Goal: Use online tool/utility: Utilize a website feature to perform a specific function

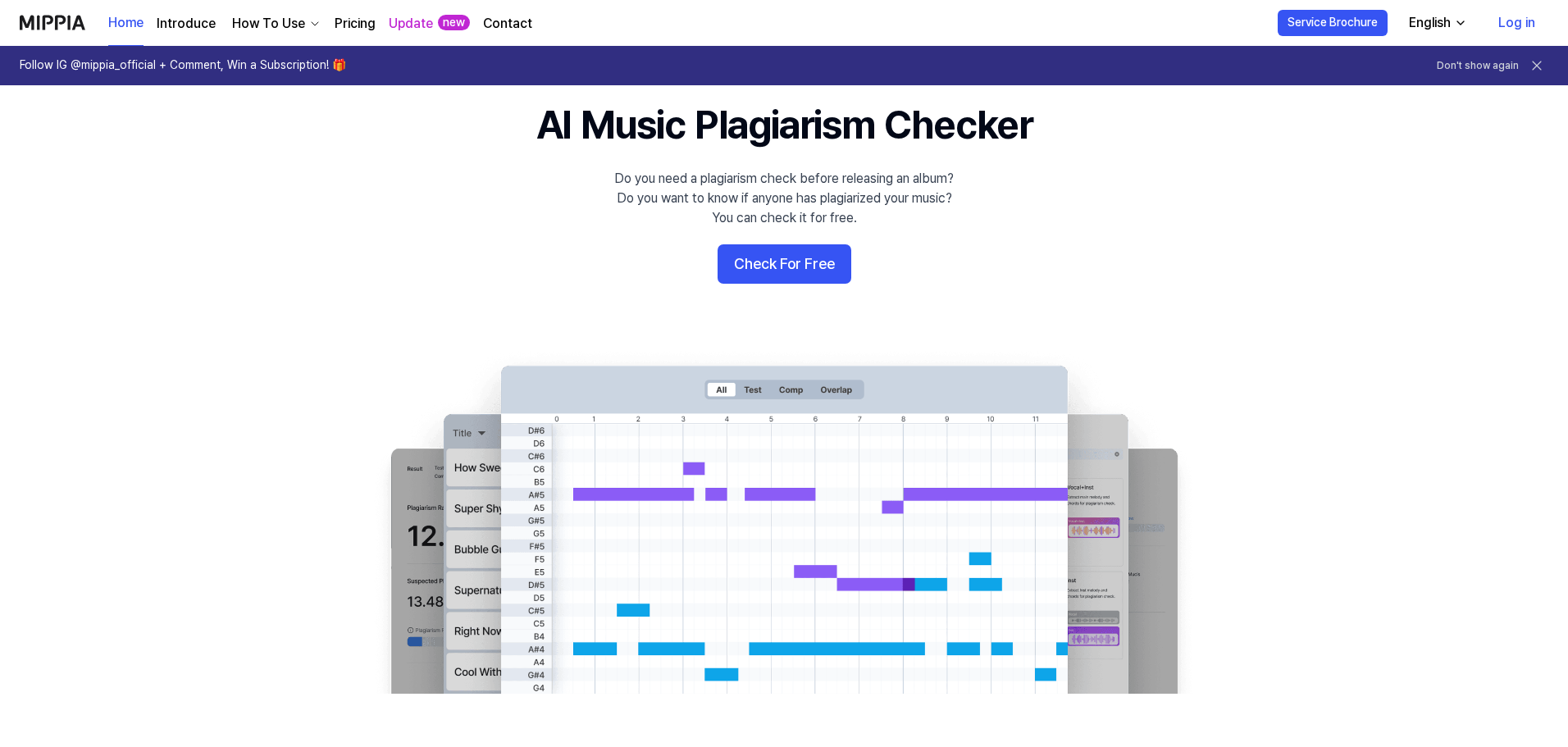
scroll to position [82, 0]
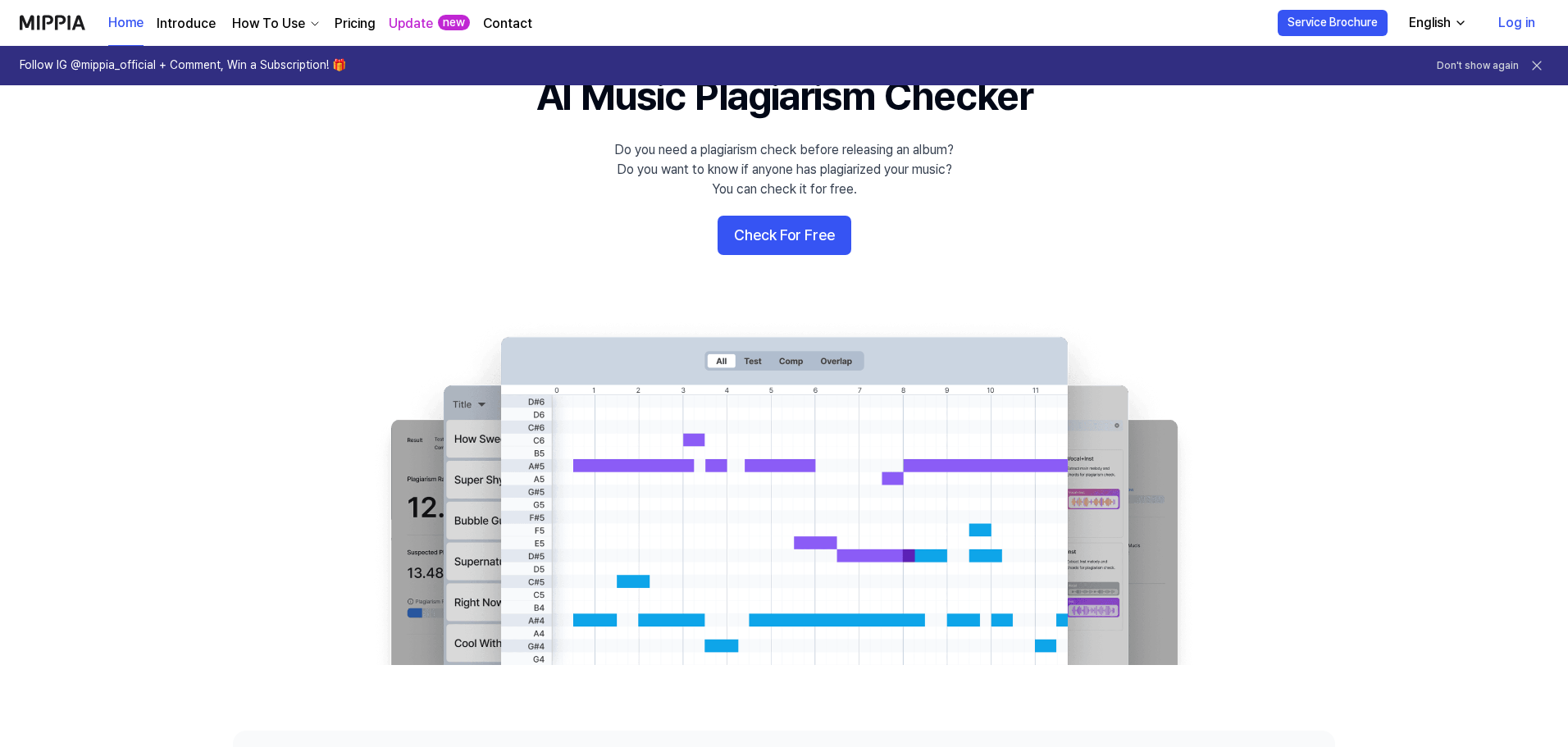
click at [805, 212] on 배너 "AI Music Plagiarism Checker Do you need a plagiarism check before releasing an …" at bounding box center [783, 367] width 1181 height 596
click at [801, 230] on button "Check For Free" at bounding box center [784, 235] width 133 height 39
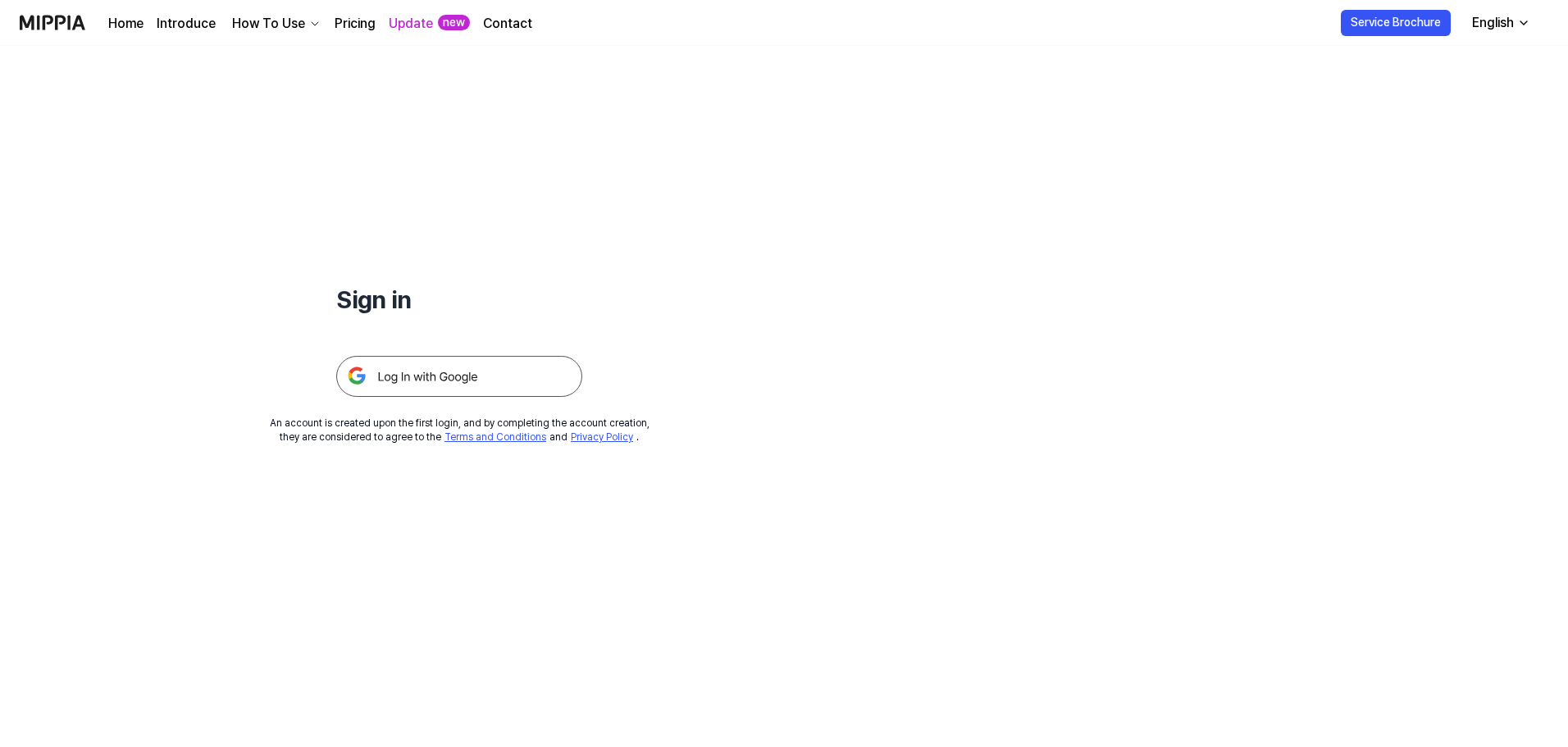
click at [503, 359] on img at bounding box center [458, 376] width 246 height 41
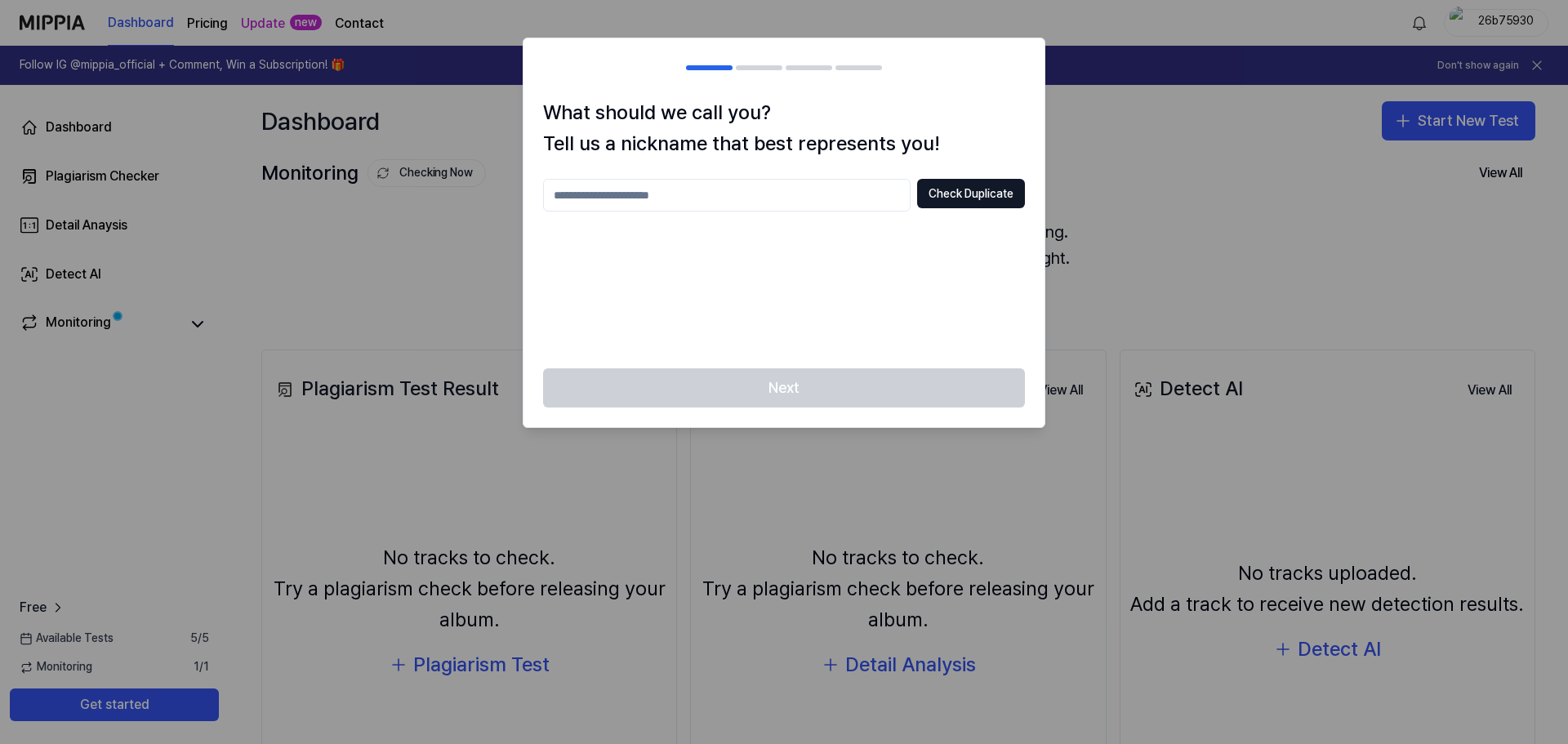
click at [850, 191] on input "text" at bounding box center [727, 195] width 368 height 33
click at [775, 196] on input "*******" at bounding box center [727, 195] width 368 height 33
click at [787, 387] on div "Next" at bounding box center [784, 398] width 521 height 59
click at [730, 197] on input "**********" at bounding box center [727, 195] width 368 height 33
type input "*******"
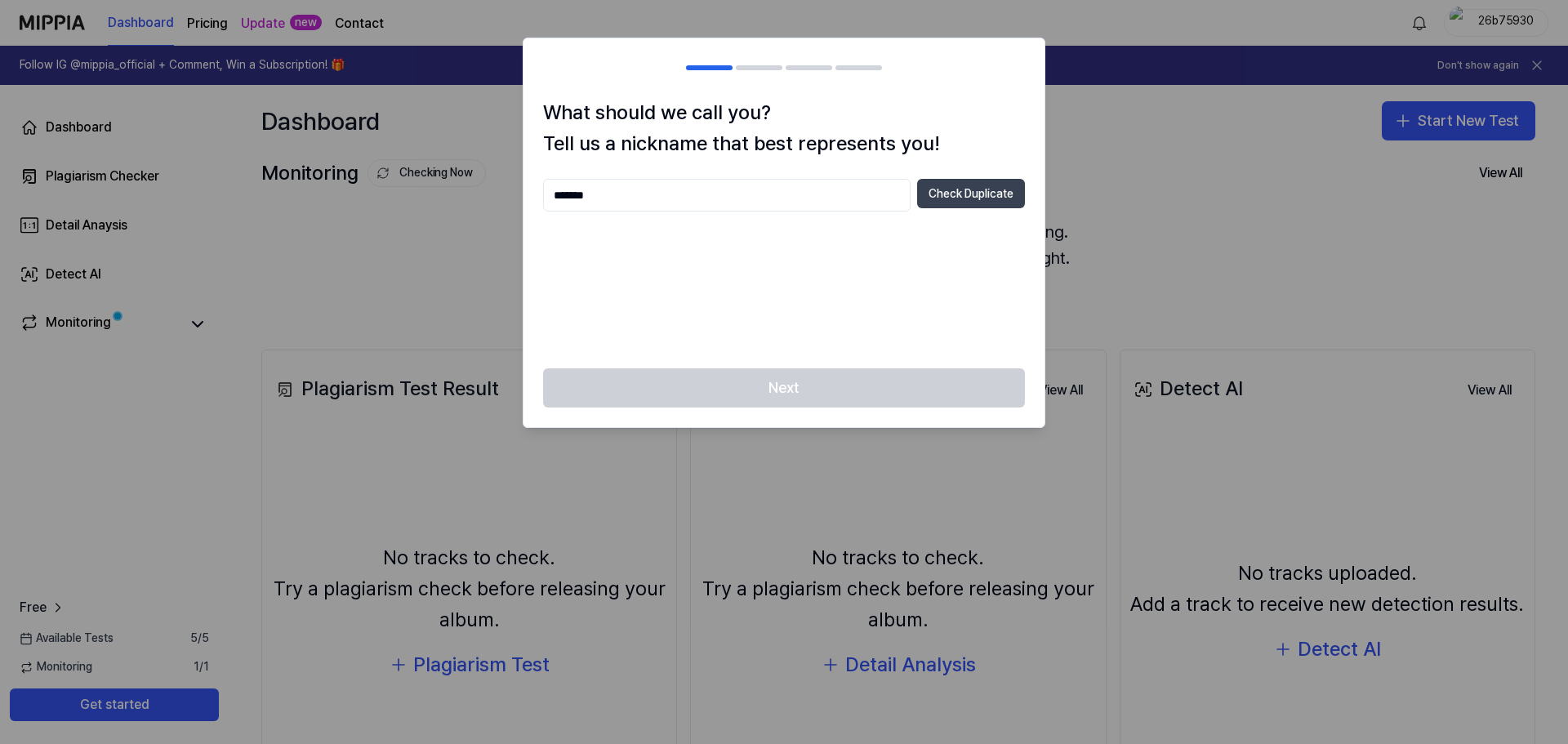
click at [972, 189] on button "Check Duplicate" at bounding box center [971, 193] width 108 height 30
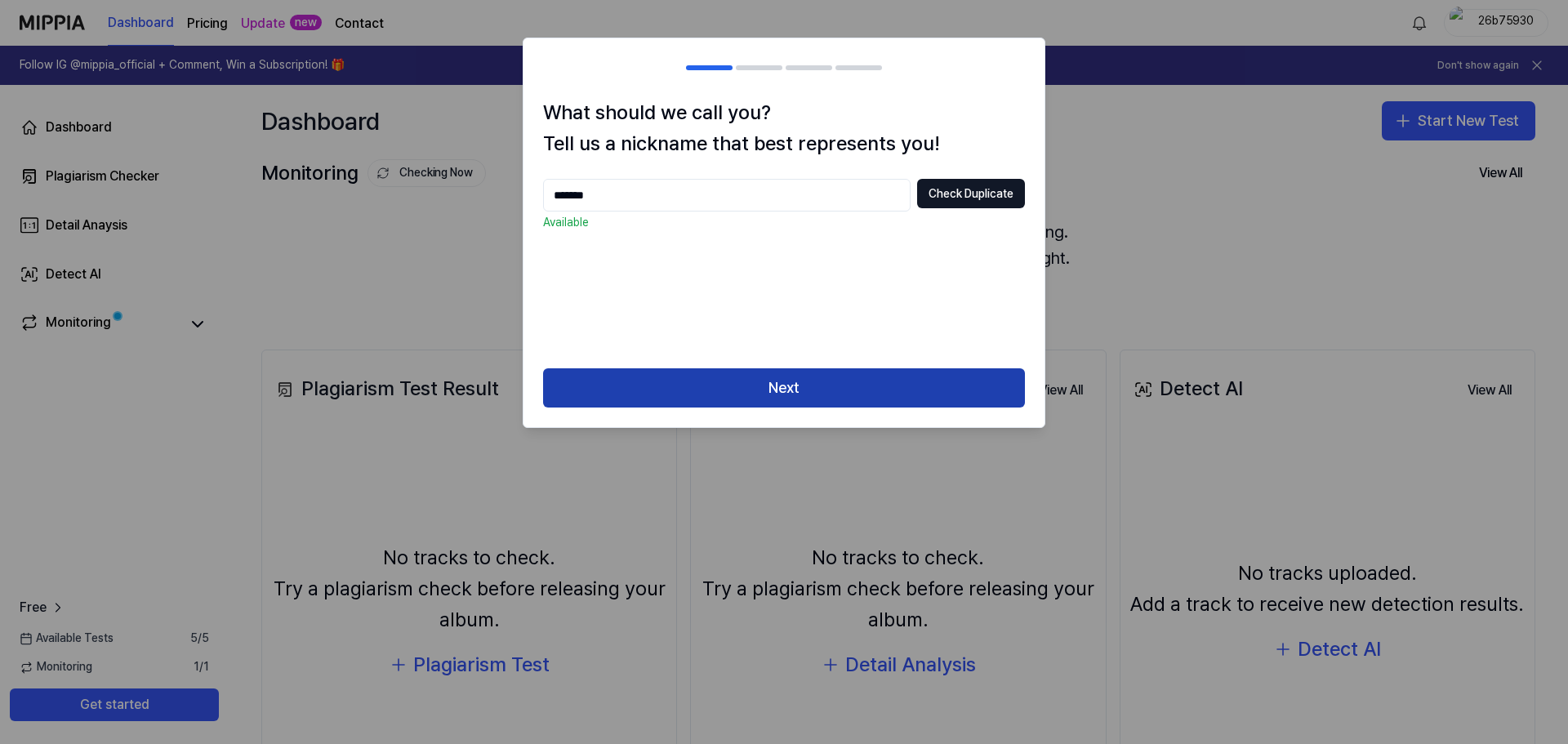
click at [782, 391] on button "Next" at bounding box center [784, 388] width 482 height 39
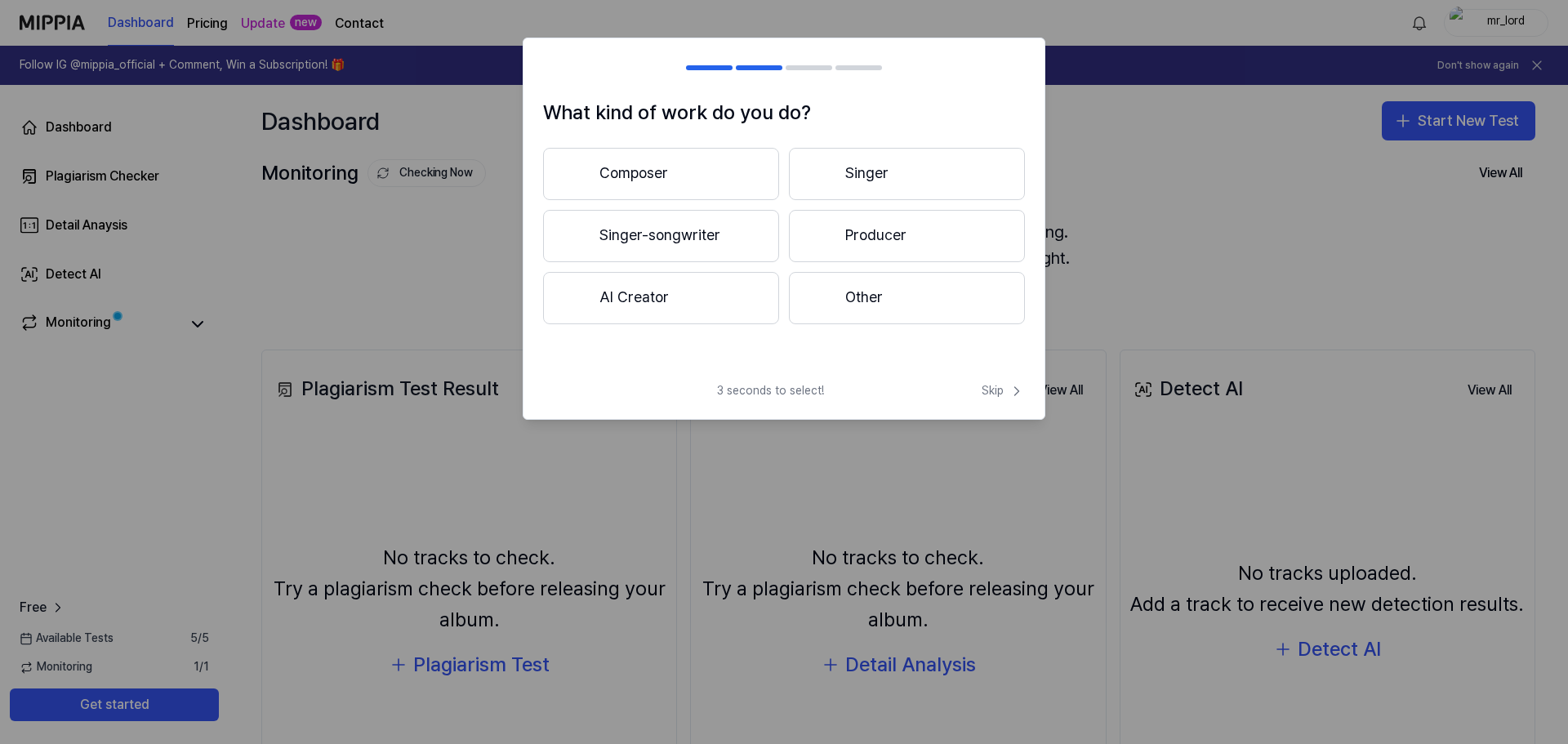
click at [850, 240] on button "Producer" at bounding box center [906, 236] width 236 height 52
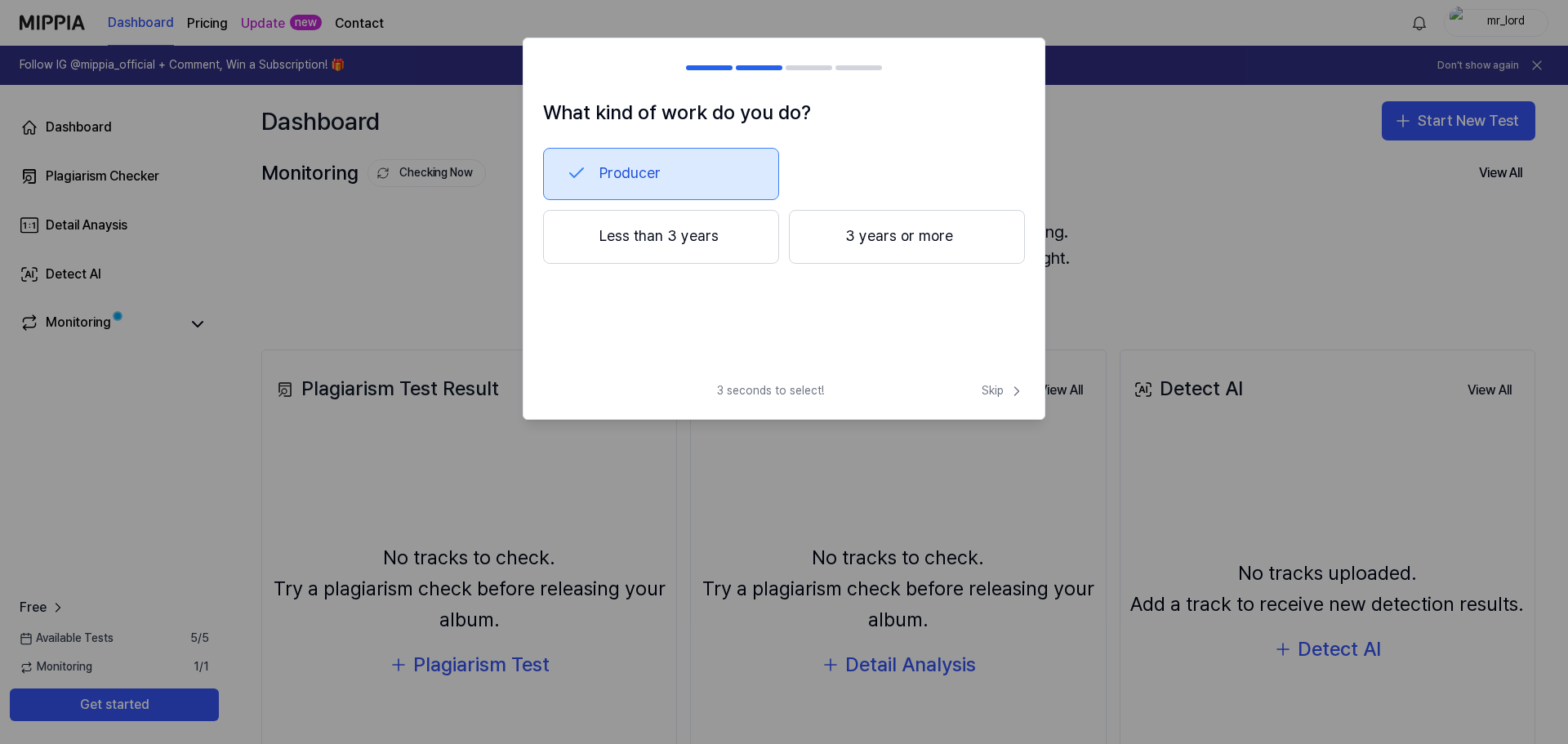
click at [914, 251] on button "3 years or more" at bounding box center [906, 237] width 236 height 54
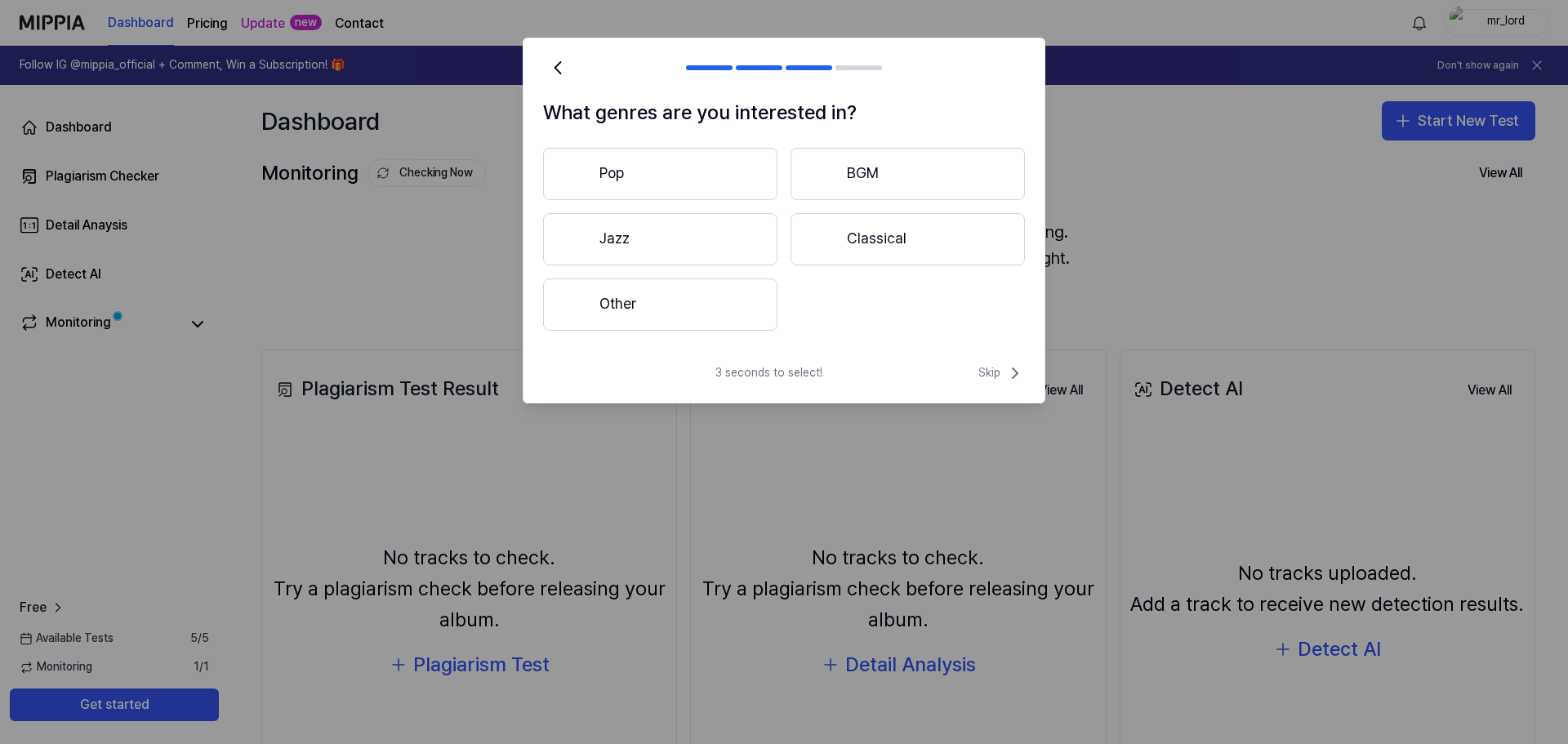
click at [697, 322] on button "Other" at bounding box center [660, 305] width 234 height 52
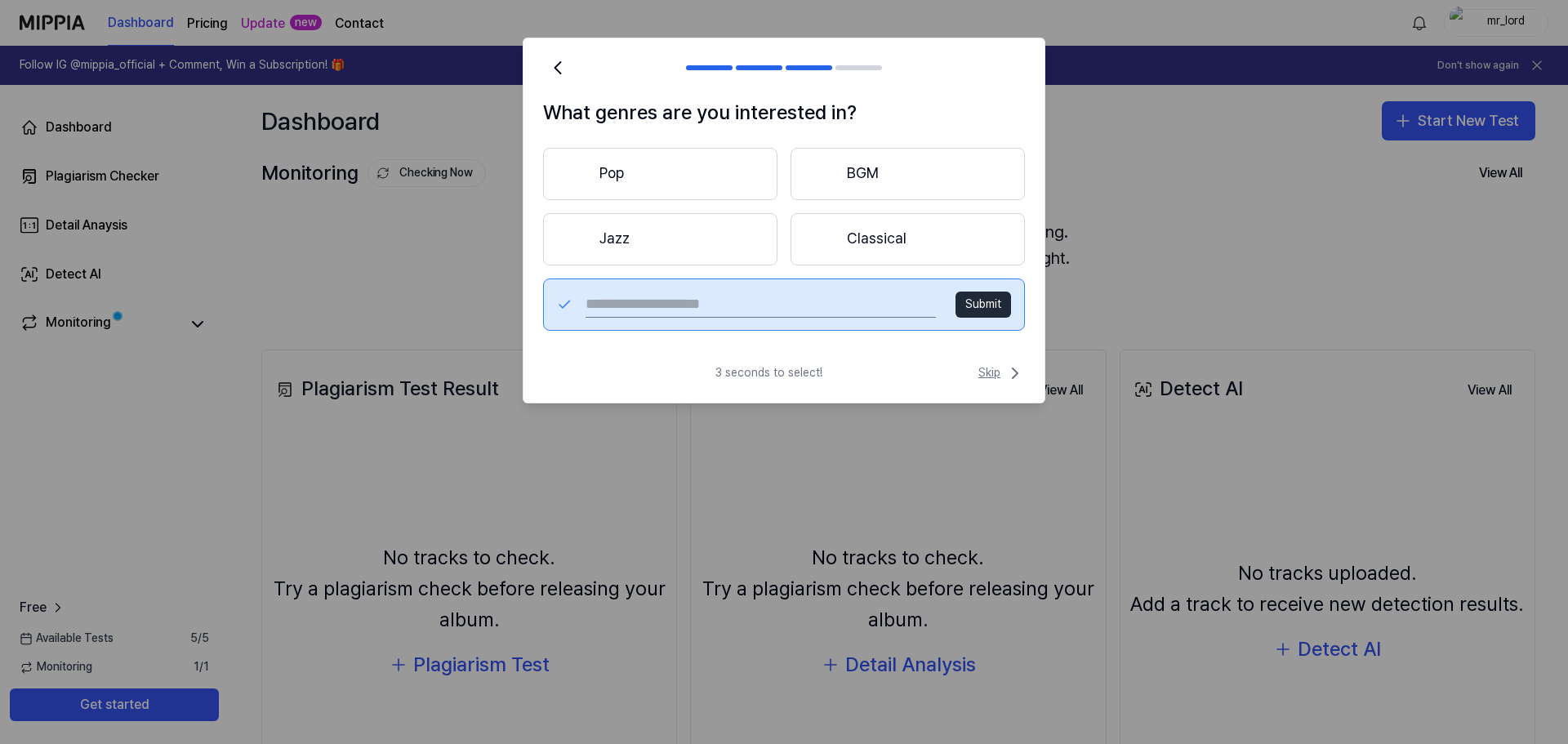
click at [983, 377] on span "Skip" at bounding box center [1001, 373] width 47 height 20
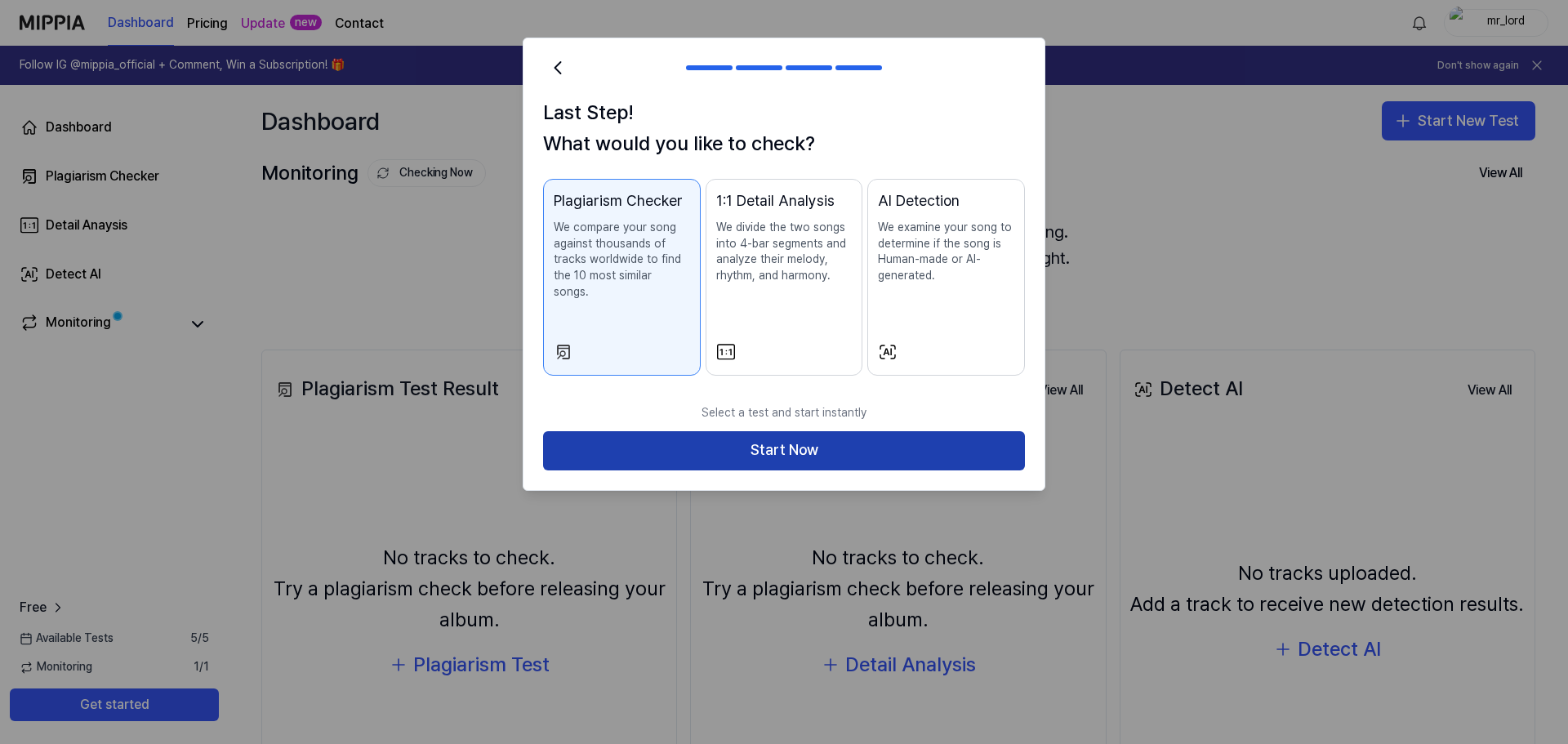
click at [852, 436] on button "Start Now" at bounding box center [784, 450] width 482 height 39
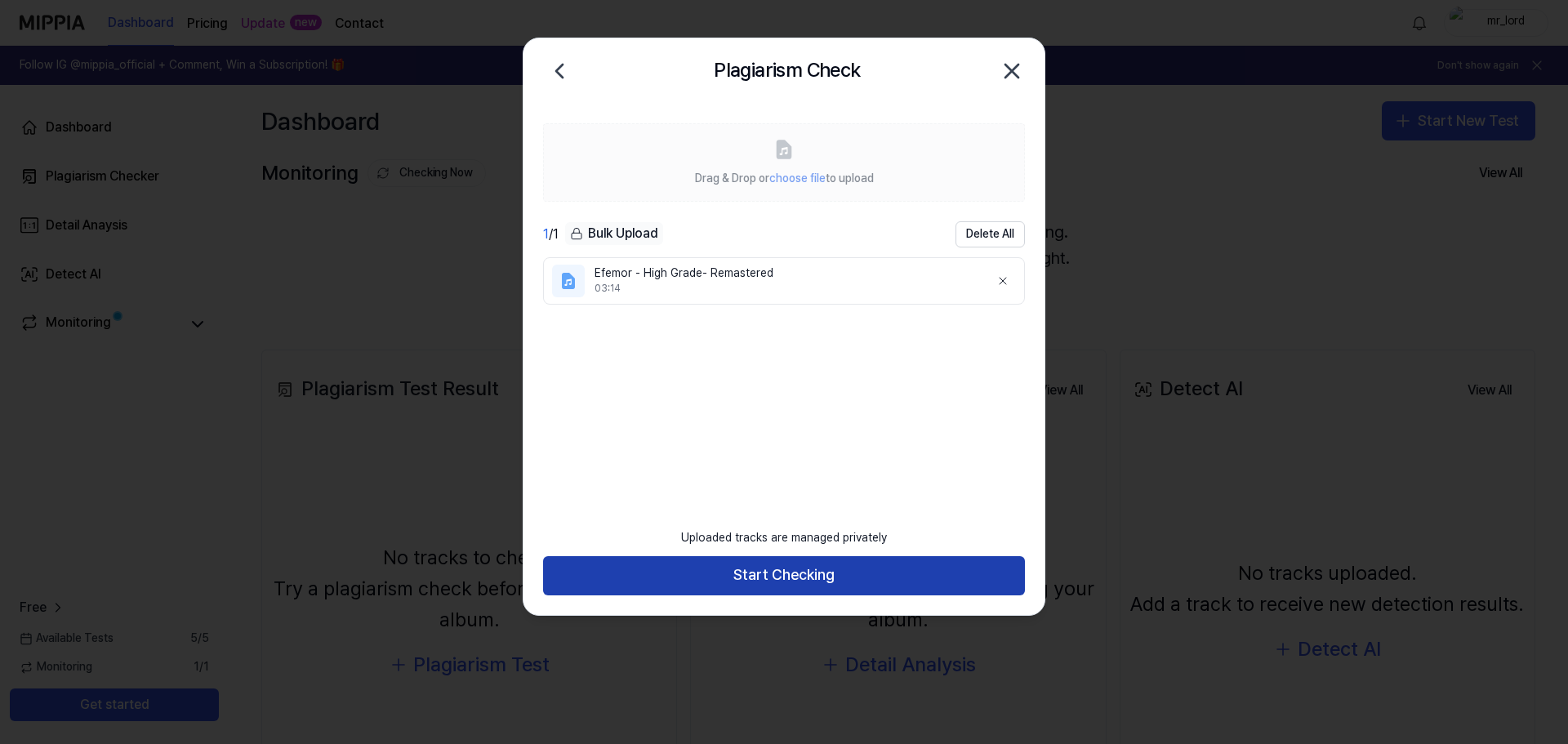
click at [803, 576] on button "Start Checking" at bounding box center [784, 575] width 482 height 39
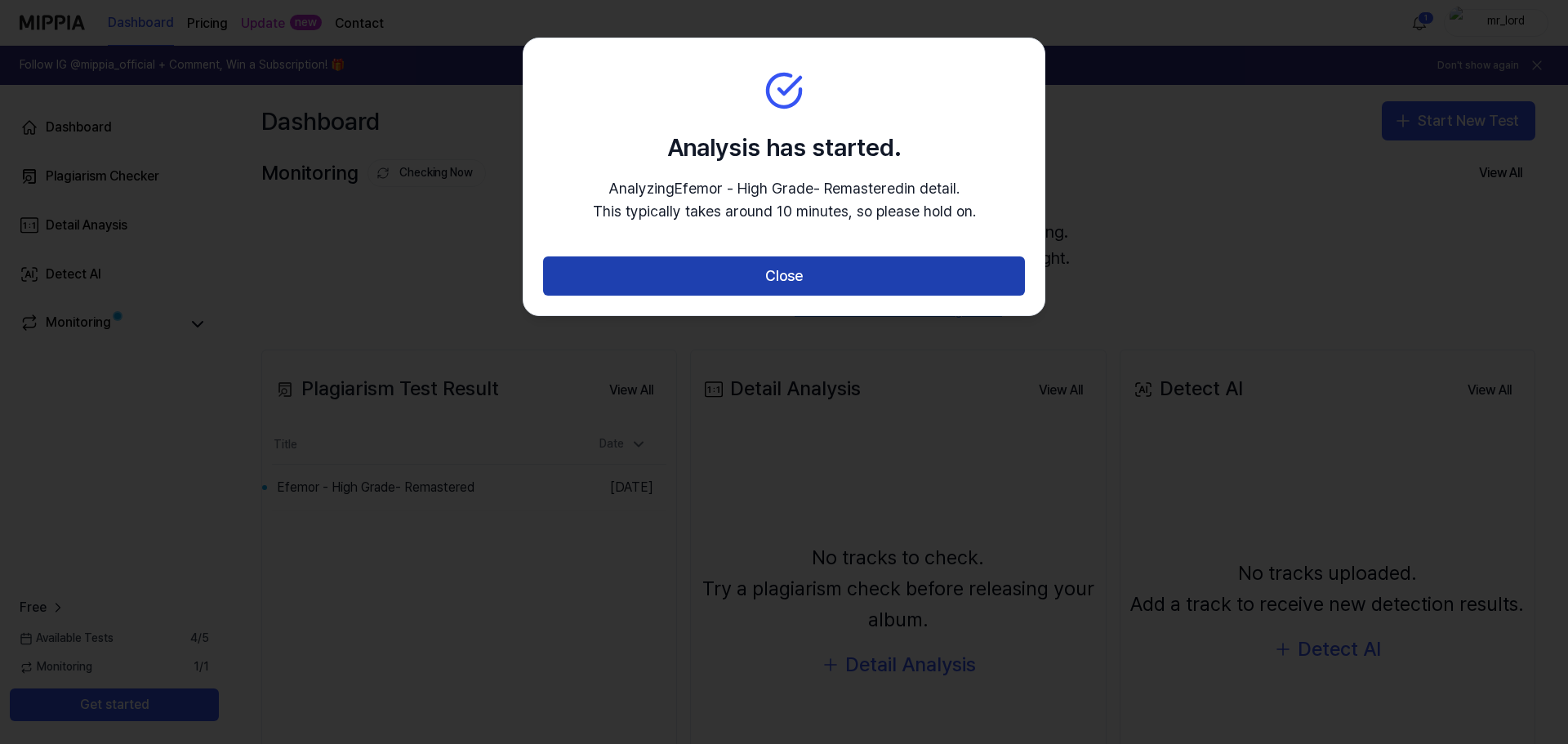
click at [859, 279] on button "Close" at bounding box center [784, 276] width 482 height 39
